Goal: Information Seeking & Learning: Learn about a topic

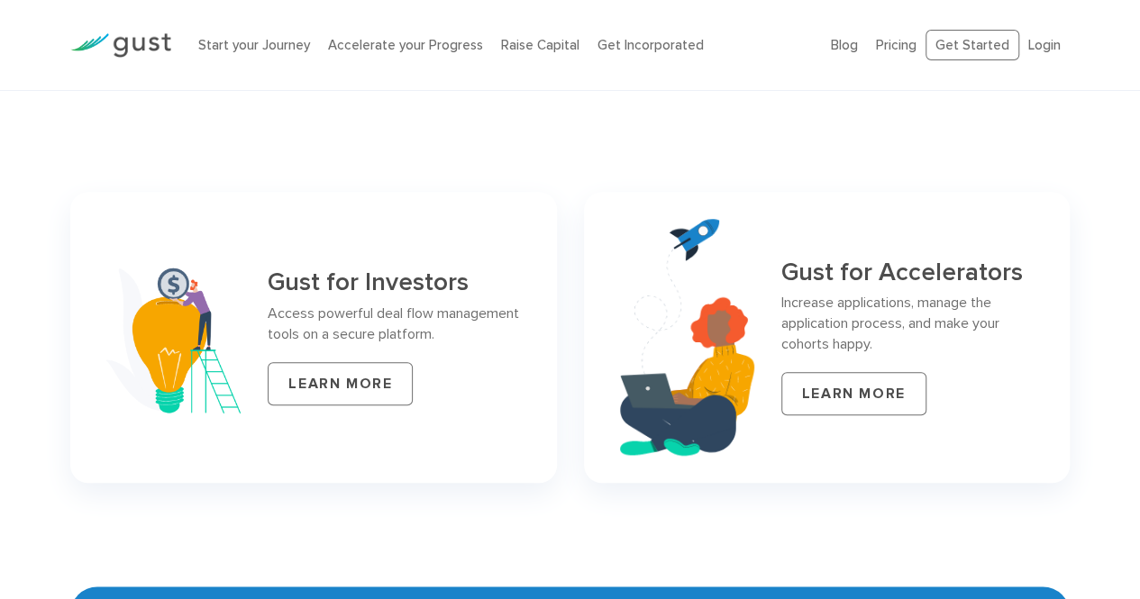
scroll to position [7633, 0]
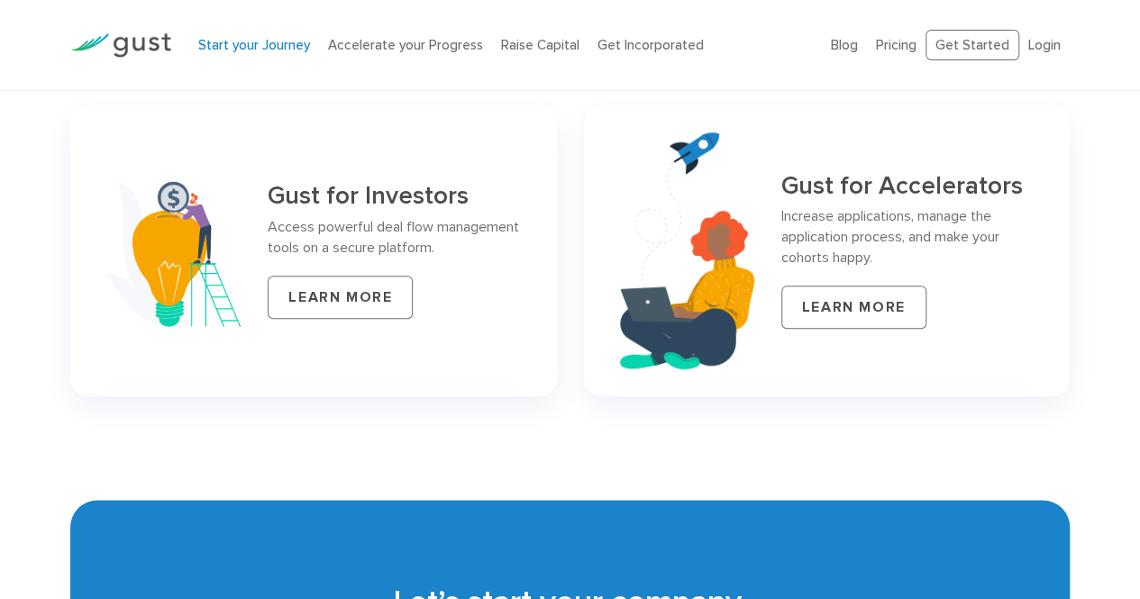
click at [294, 41] on link "Start your Journey" at bounding box center [254, 45] width 112 height 16
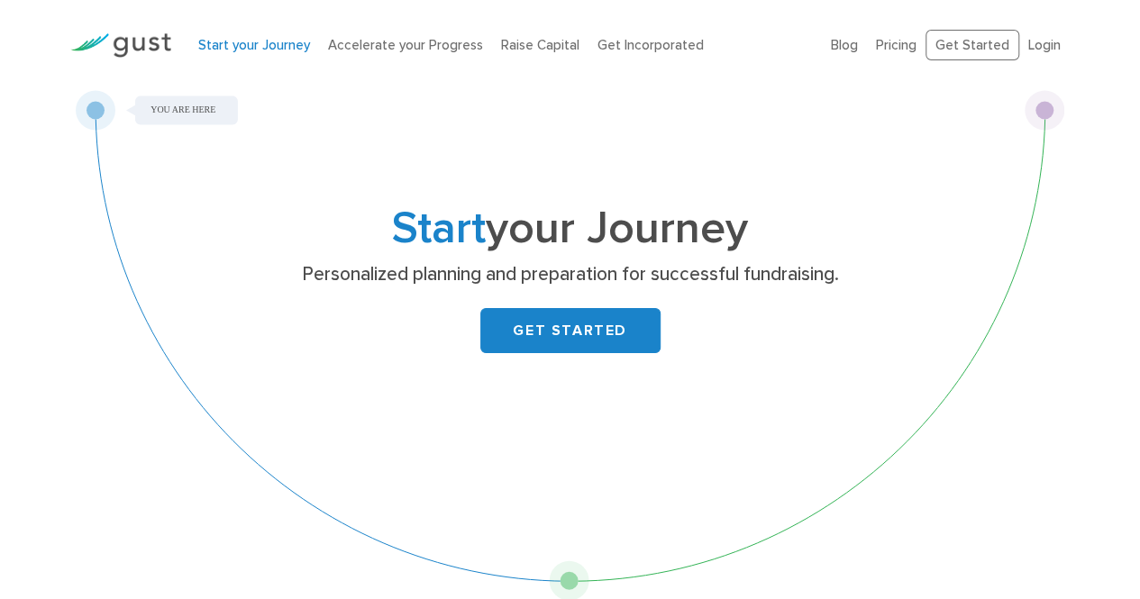
click at [503, 33] on div "Start your Journey Accelerate your Progress Raise Capital Get Incorporated" at bounding box center [501, 45] width 633 height 57
click at [517, 42] on link "Raise Capital" at bounding box center [540, 45] width 78 height 16
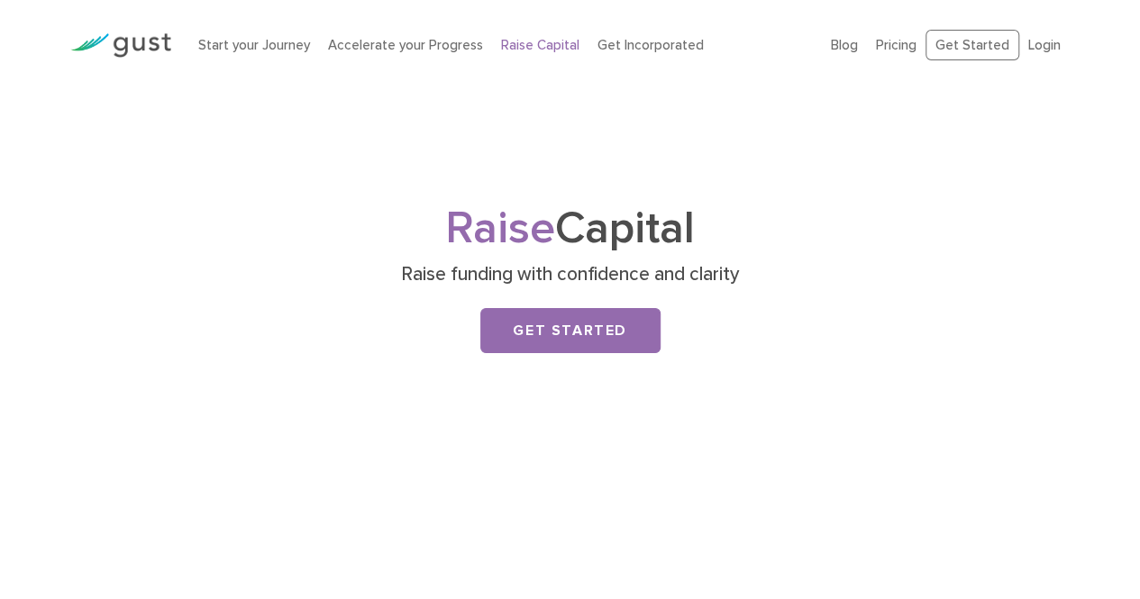
click at [129, 45] on img at bounding box center [120, 45] width 101 height 24
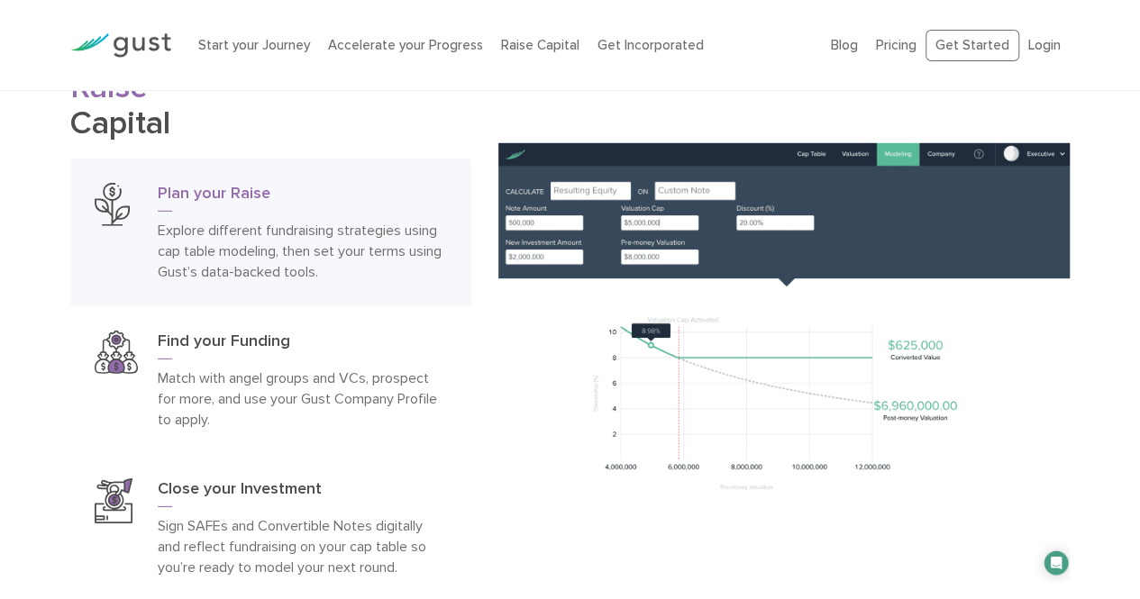
scroll to position [2703, 0]
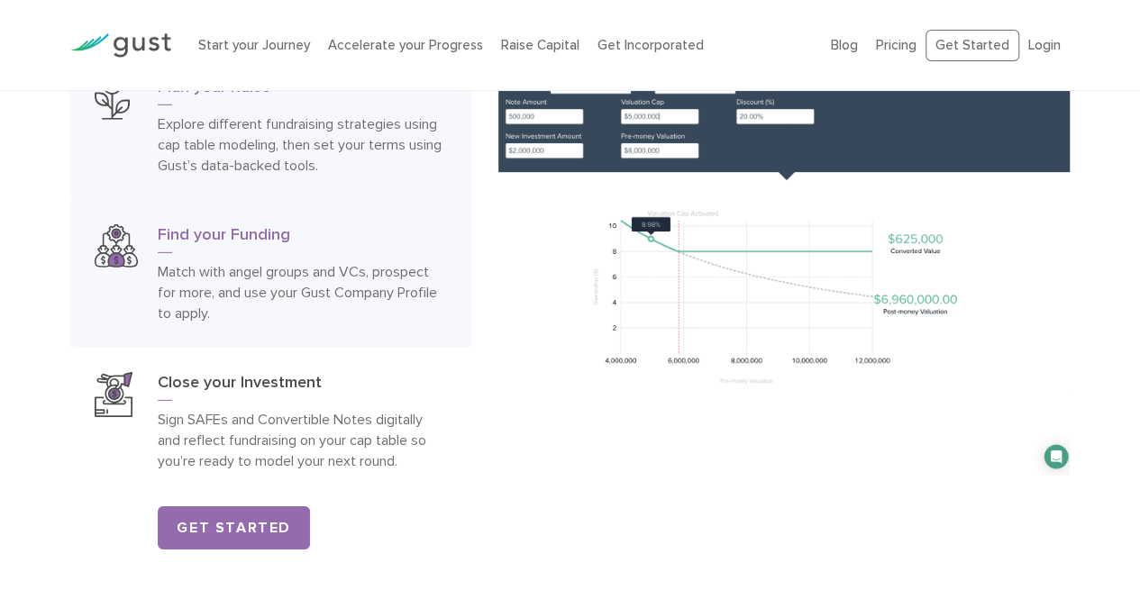
click at [272, 264] on p "Match with angel groups and VCs, prospect for more, and use your Gust Company P…" at bounding box center [302, 292] width 288 height 62
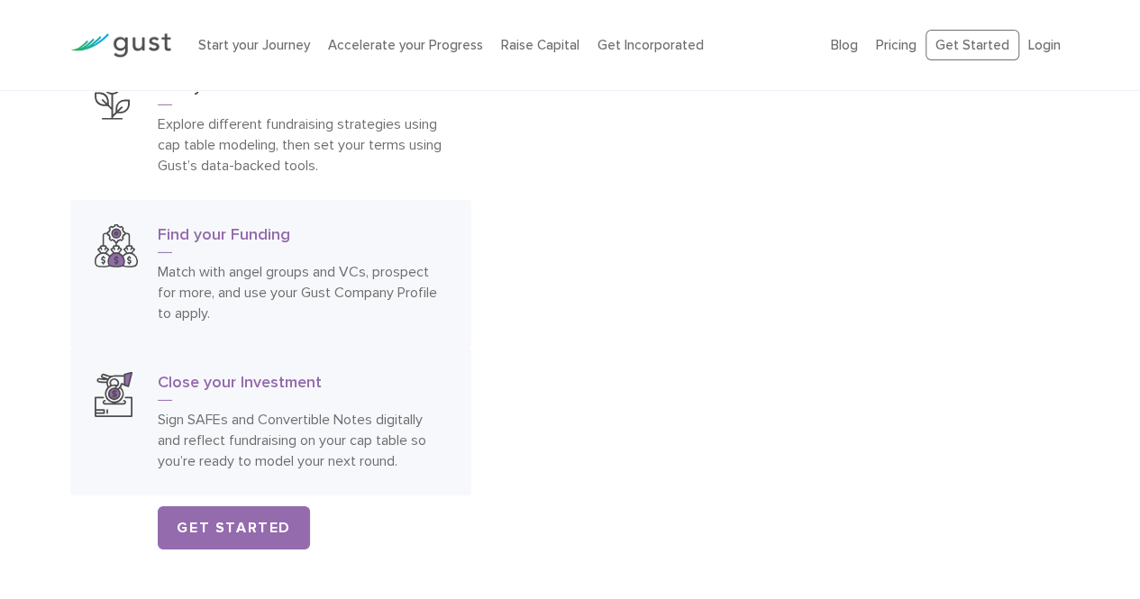
click at [372, 437] on p "Sign SAFEs and Convertible Notes digitally and reflect fundraising on your cap …" at bounding box center [302, 440] width 288 height 62
click at [337, 212] on link "Find your Funding Match with angel groups and VCs, prospect for more, and use y…" at bounding box center [270, 274] width 400 height 148
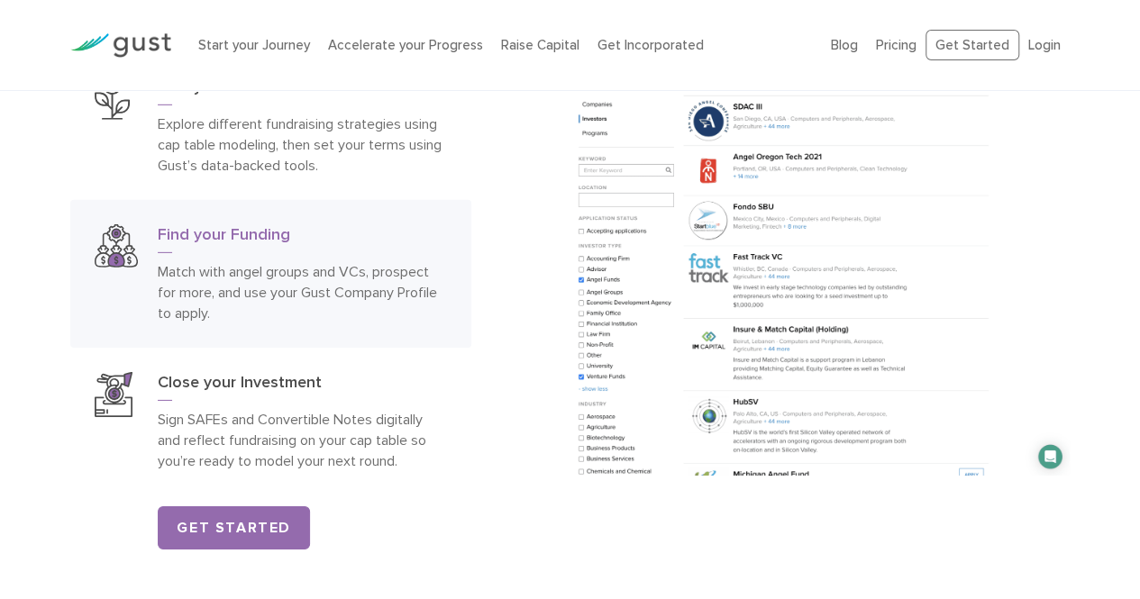
click at [347, 265] on p "Match with angel groups and VCs, prospect for more, and use your Gust Company P…" at bounding box center [302, 292] width 288 height 62
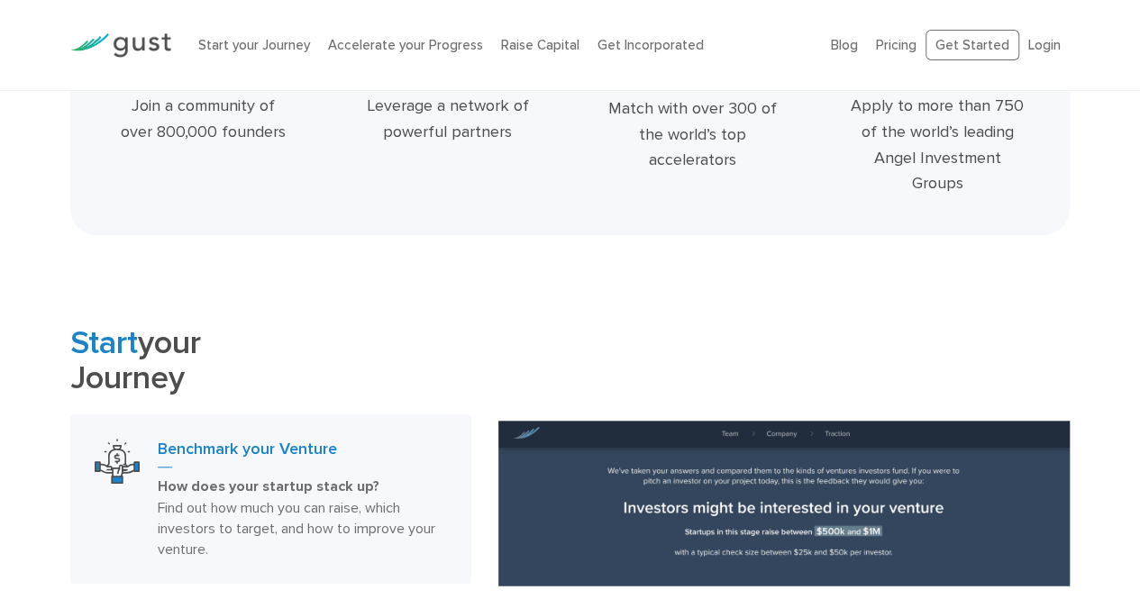
scroll to position [360, 0]
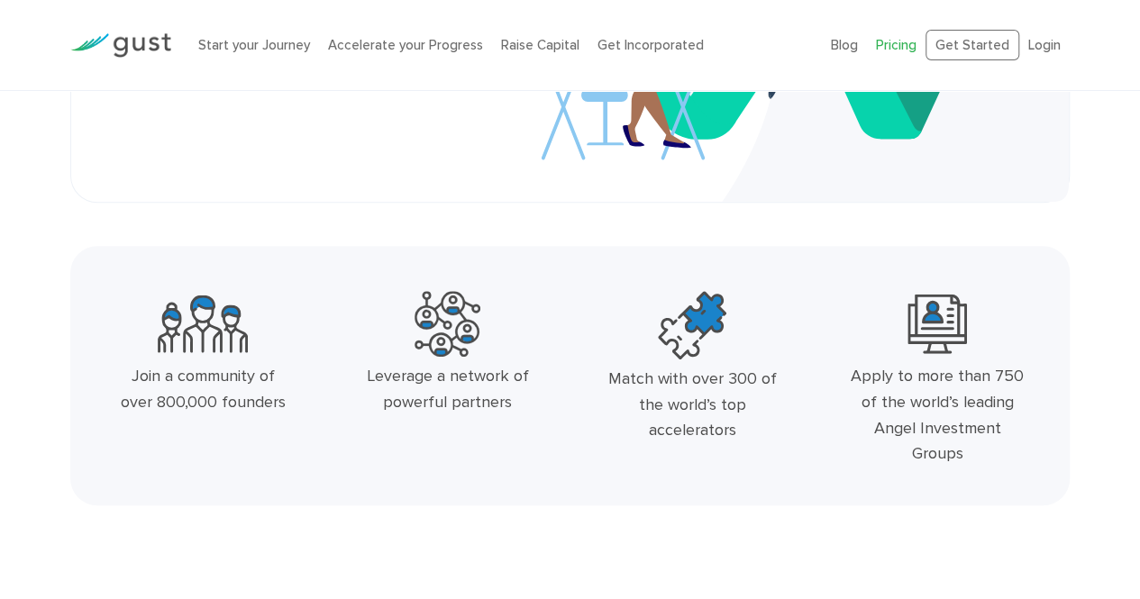
click at [894, 46] on link "Pricing" at bounding box center [896, 45] width 41 height 16
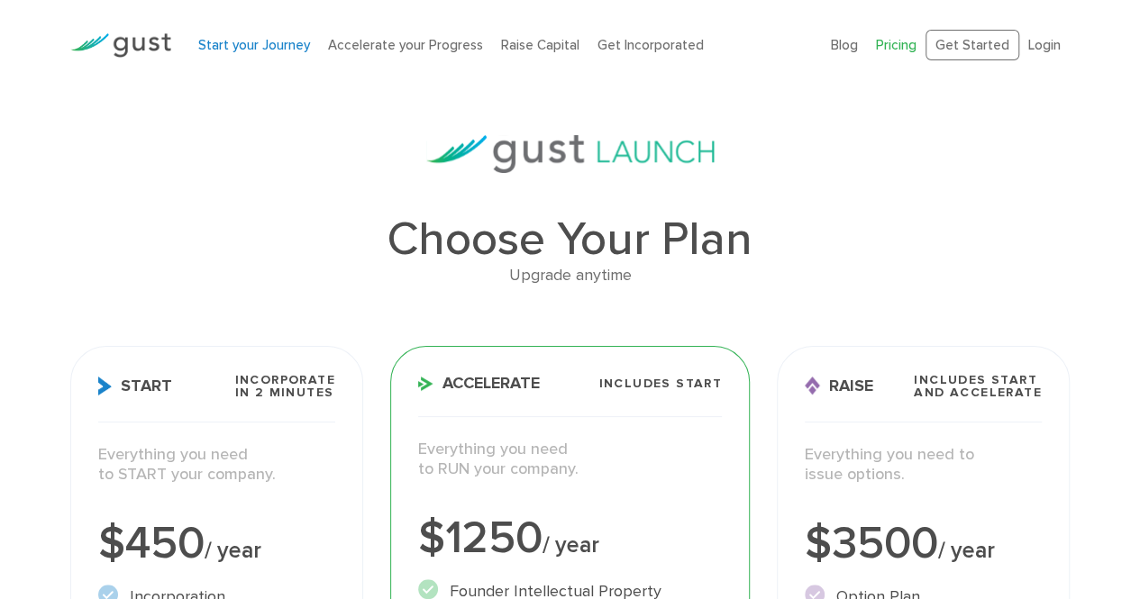
click at [270, 41] on link "Start your Journey" at bounding box center [254, 45] width 112 height 16
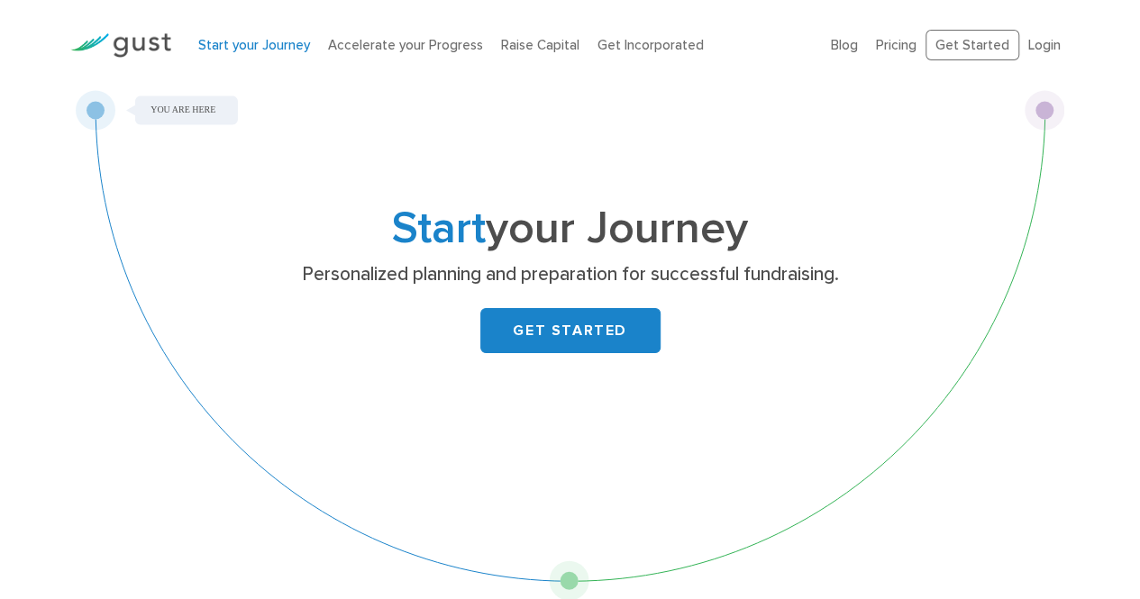
click at [114, 50] on img at bounding box center [120, 45] width 101 height 24
click at [115, 48] on img at bounding box center [120, 45] width 101 height 24
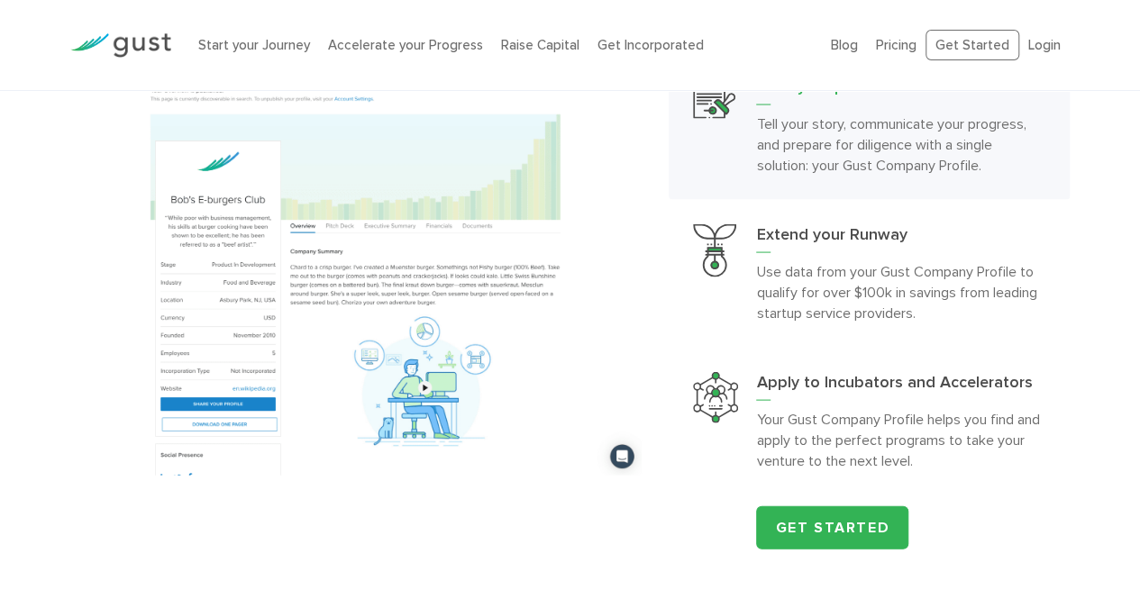
scroll to position [1712, 0]
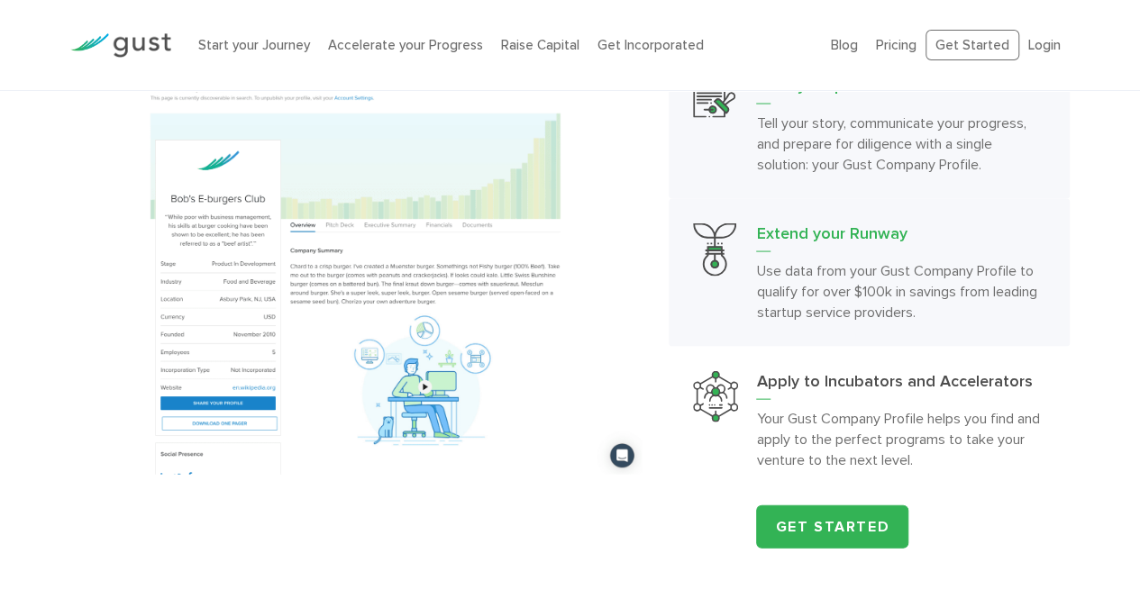
click at [772, 286] on p "Use data from your Gust Company Profile to qualify for over $100k in savings fr…" at bounding box center [900, 291] width 288 height 62
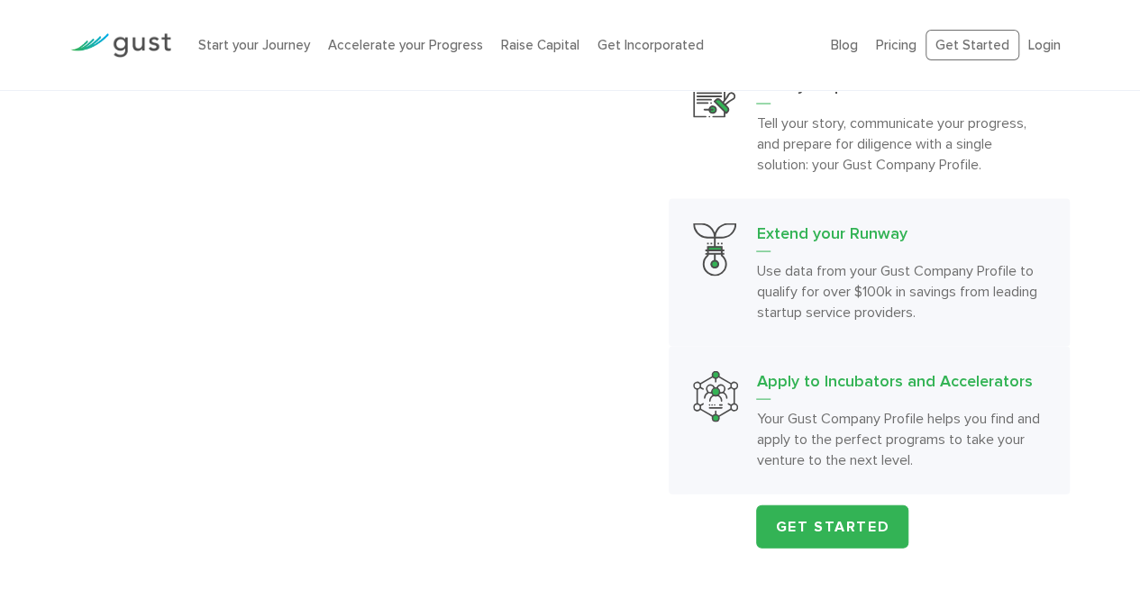
click at [806, 403] on div "Apply to Incubators and Accelerators Your Gust Company Profile helps you find a…" at bounding box center [900, 420] width 288 height 99
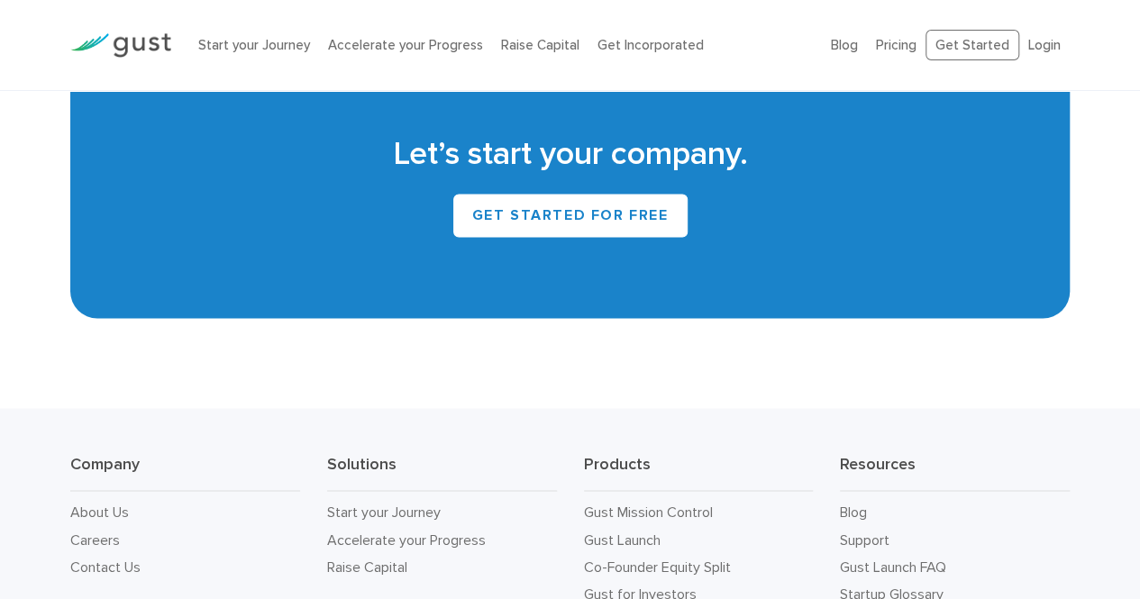
scroll to position [8195, 0]
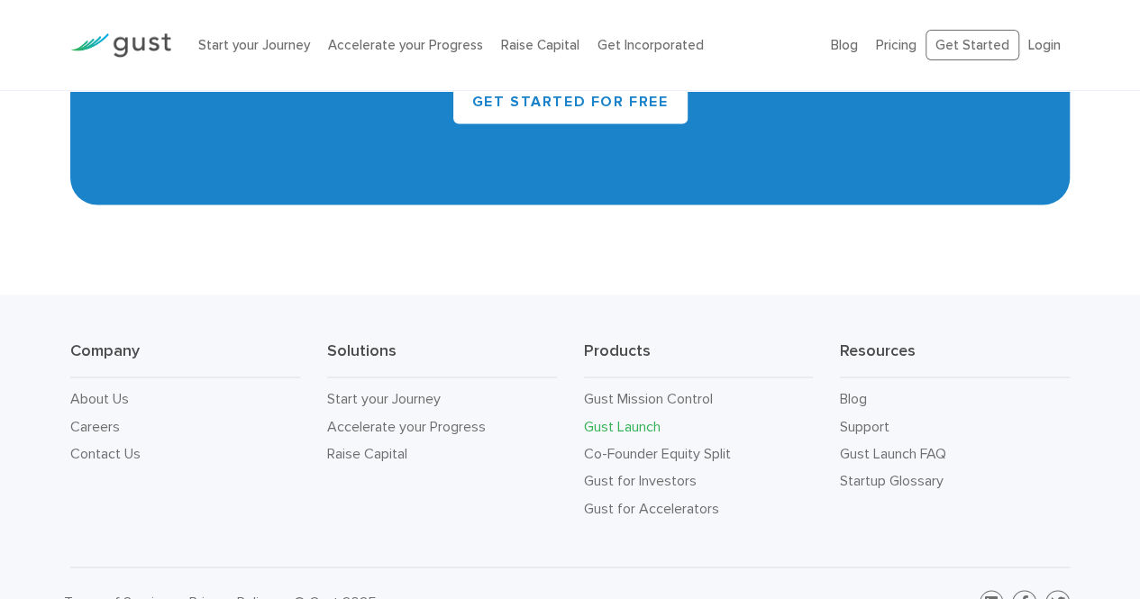
click at [629, 417] on link "Gust Launch" at bounding box center [622, 425] width 77 height 17
